Goal: Task Accomplishment & Management: Use online tool/utility

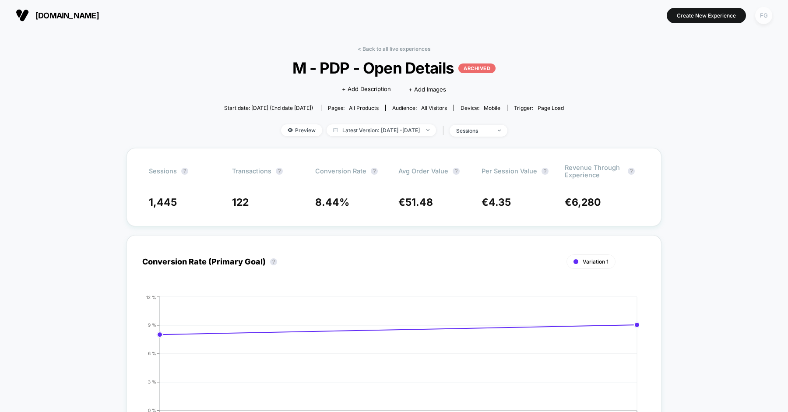
click at [767, 17] on div "FG" at bounding box center [763, 15] width 17 height 17
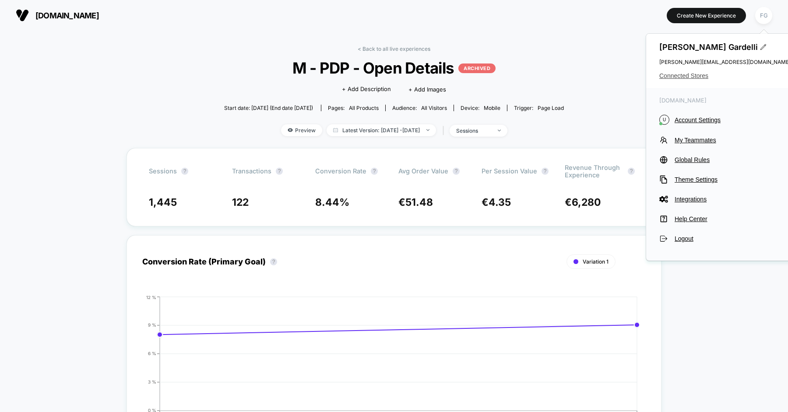
click at [688, 75] on span "Connected Stores" at bounding box center [724, 75] width 131 height 7
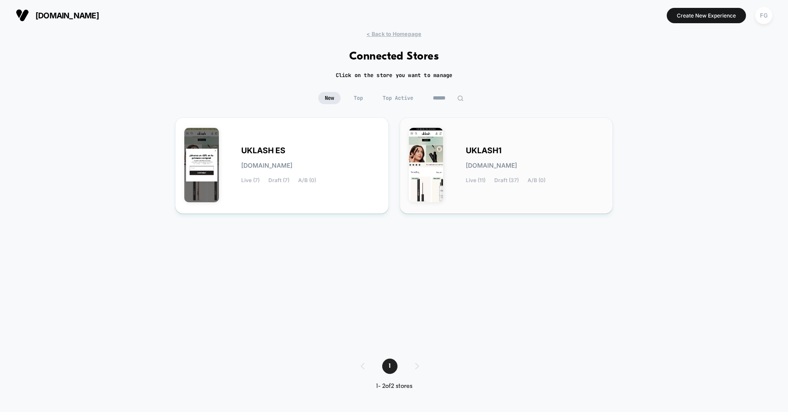
click at [516, 148] on div "UKLASH1 [DOMAIN_NAME] Live (11) Draft (37) A/B (0)" at bounding box center [535, 166] width 138 height 36
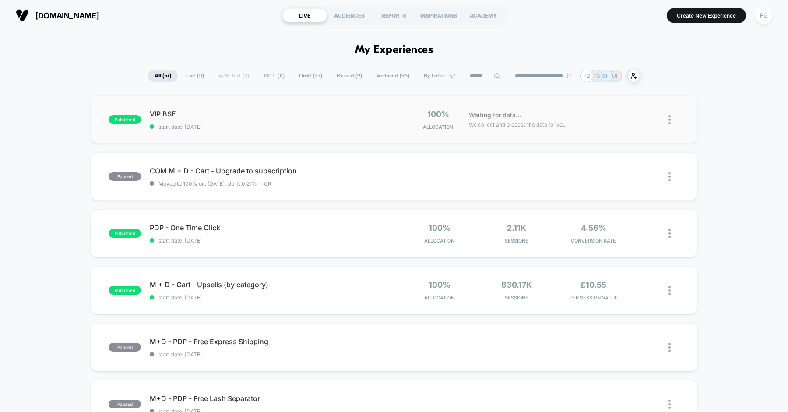
click at [669, 122] on img at bounding box center [670, 119] width 2 height 9
click at [619, 74] on div "Edit" at bounding box center [624, 70] width 79 height 20
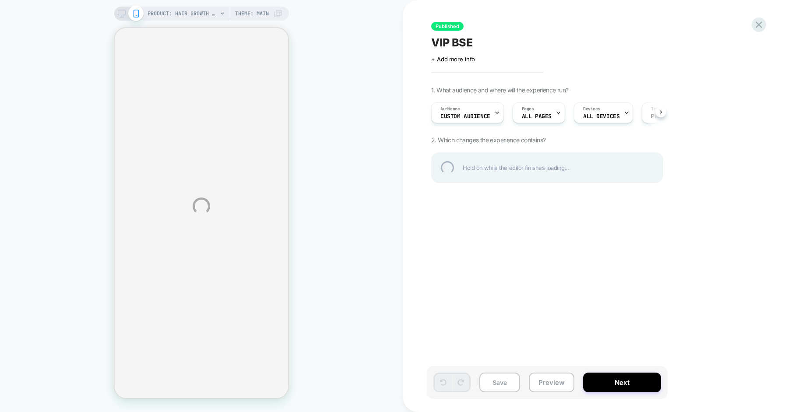
click at [469, 114] on div "PRODUCT: Hair Growth Serum [uklash] PRODUCT: Hair Growth Serum [uklash] Theme: …" at bounding box center [394, 206] width 788 height 412
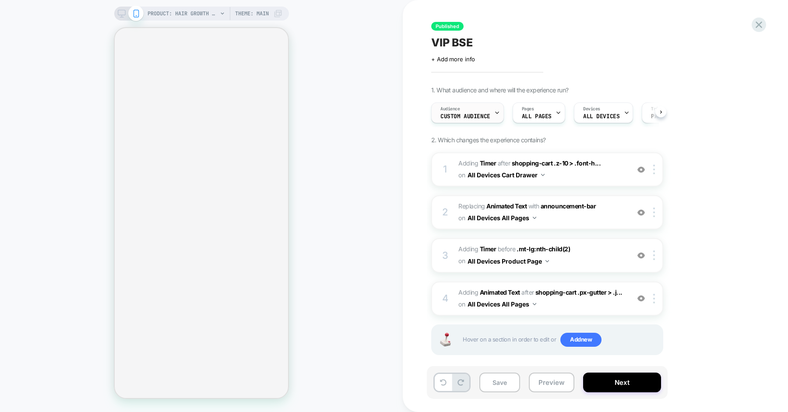
scroll to position [0, 0]
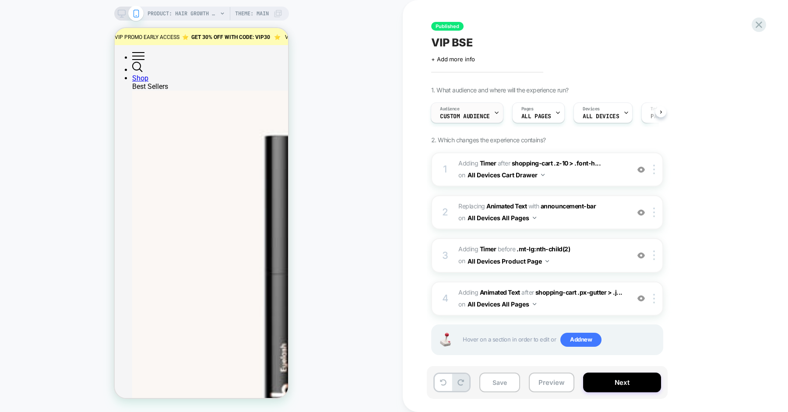
click at [476, 113] on span "Custom Audience" at bounding box center [465, 116] width 50 height 6
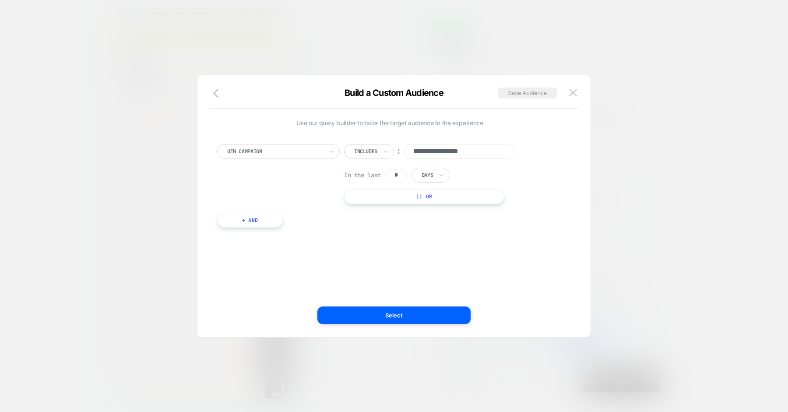
click at [429, 150] on input "**********" at bounding box center [458, 151] width 109 height 15
paste input
type input "***"
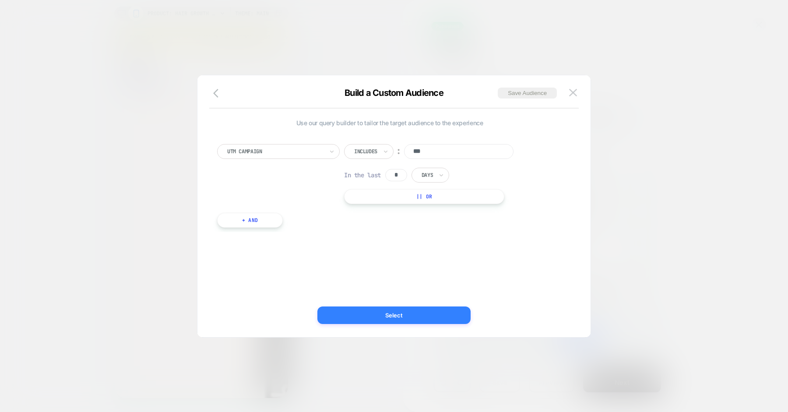
click at [398, 312] on button "Select" at bounding box center [393, 315] width 153 height 18
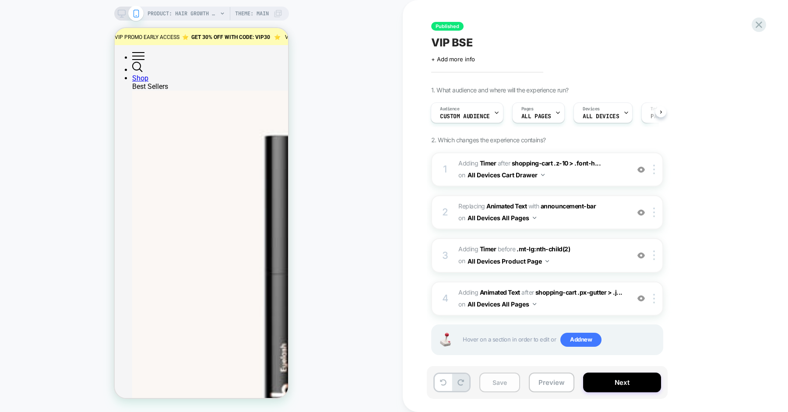
click at [503, 387] on button "Save" at bounding box center [499, 383] width 41 height 20
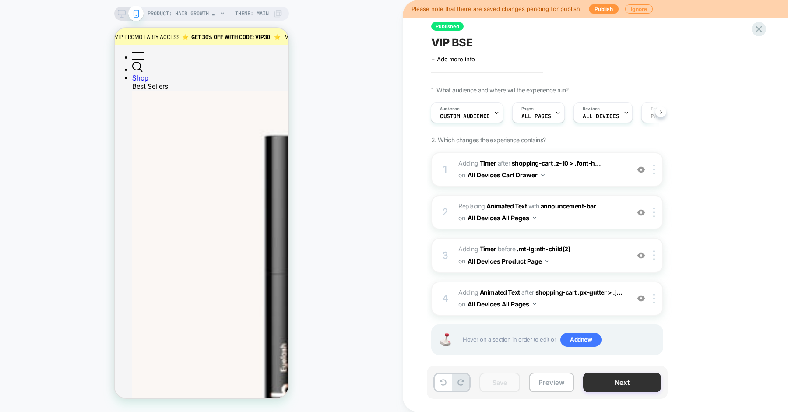
click at [602, 386] on button "Next" at bounding box center [622, 383] width 78 height 20
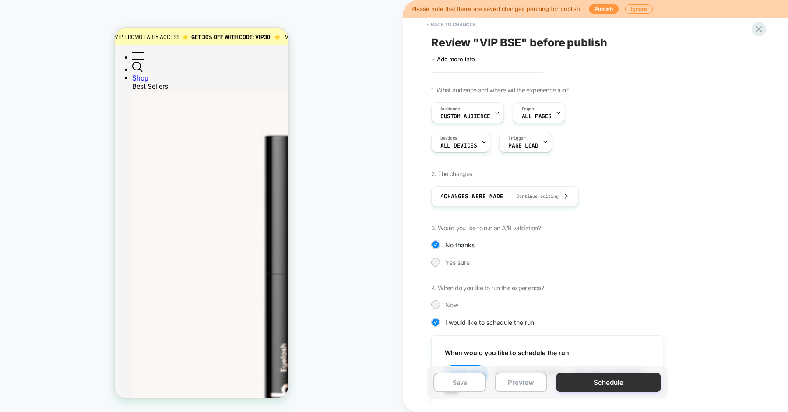
click at [605, 381] on button "Schedule" at bounding box center [608, 383] width 105 height 20
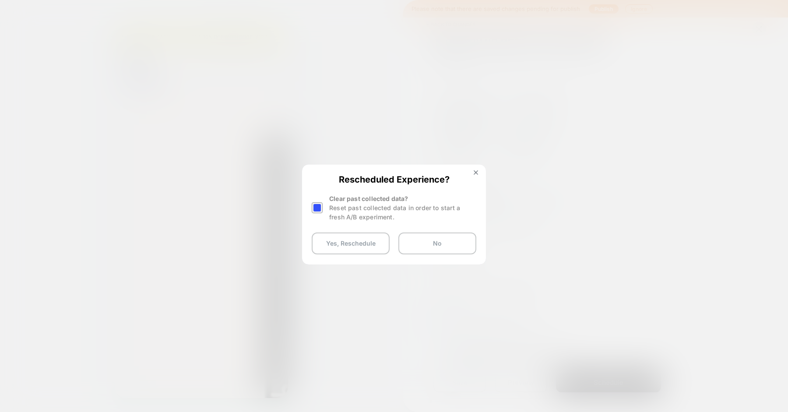
click at [315, 214] on div at bounding box center [318, 208] width 13 height 28
click at [317, 208] on div at bounding box center [317, 207] width 11 height 11
click at [333, 236] on button "Yes, Reschedule" at bounding box center [351, 243] width 78 height 22
